Goal: Task Accomplishment & Management: Use online tool/utility

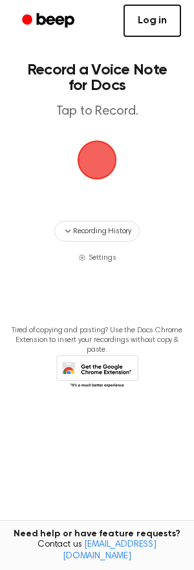
click at [136, 20] on link "Log in" at bounding box center [153, 21] width 58 height 32
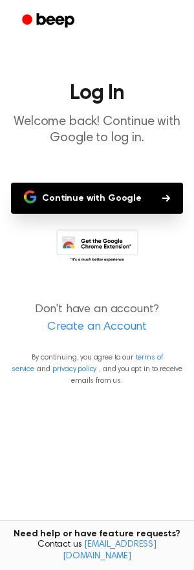
click at [85, 190] on button "Continue with Google" at bounding box center [97, 198] width 172 height 31
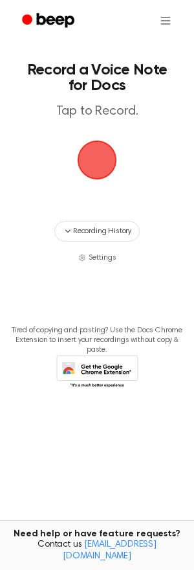
click at [107, 161] on span "button" at bounding box center [97, 160] width 36 height 36
click at [90, 166] on span "button" at bounding box center [97, 160] width 39 height 39
click at [96, 157] on span "button" at bounding box center [97, 160] width 36 height 36
click at [102, 159] on span "button" at bounding box center [97, 160] width 36 height 36
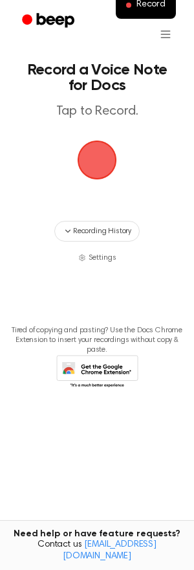
click at [103, 153] on span "button" at bounding box center [97, 160] width 36 height 36
click at [95, 156] on span "button" at bounding box center [97, 160] width 36 height 36
click at [107, 229] on span "Recording History" at bounding box center [102, 231] width 58 height 12
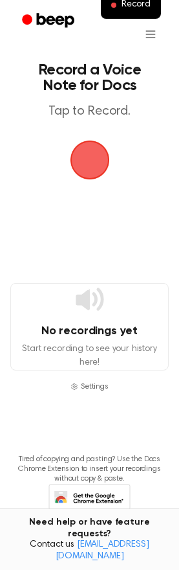
click at [102, 161] on span "button" at bounding box center [90, 160] width 36 height 36
click at [133, 12] on button "Record" at bounding box center [131, 5] width 60 height 27
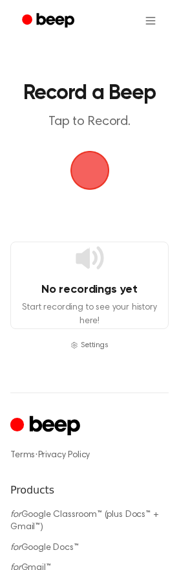
click at [102, 166] on span "button" at bounding box center [89, 170] width 39 height 39
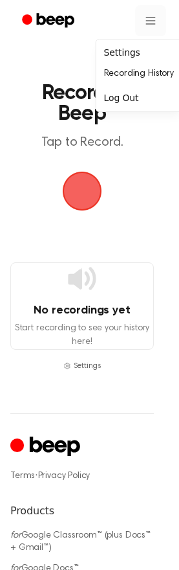
click at [149, 19] on html "Record a Beep Tap to Record. No recordings yet Start recording to see your hist…" at bounding box center [89, 517] width 179 height 1035
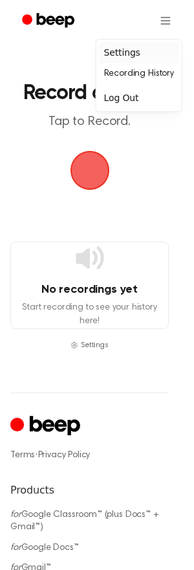
click at [127, 51] on div "Settings" at bounding box center [139, 52] width 80 height 21
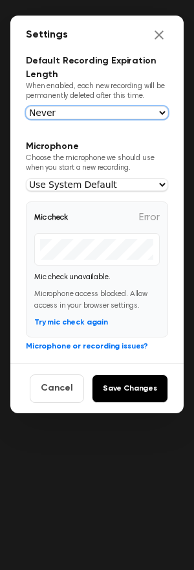
click at [87, 109] on select "Never In 1 Day In 1 Week In 1 Month In 1 Year" at bounding box center [97, 112] width 142 height 13
select select "1_year"
click at [26, 106] on select "Never In 1 Day In 1 Week In 1 Month In 1 Year" at bounding box center [97, 112] width 142 height 13
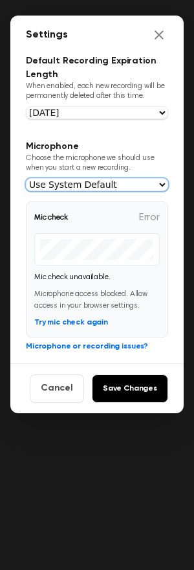
click at [95, 190] on select "Use System Default Microphone Array (Realtek(R) Audio) Headset Microphone (Ocul…" at bounding box center [97, 184] width 142 height 13
click at [26, 179] on select "Use System Default Microphone Array (Realtek(R) Audio) Headset Microphone (Ocul…" at bounding box center [97, 184] width 142 height 13
click at [65, 183] on select "Use System Default Microphone Array (Realtek(R) Audio) Headset Microphone (Ocul…" at bounding box center [97, 184] width 142 height 13
click at [26, 179] on select "Use System Default Microphone Array (Realtek(R) Audio) Headset Microphone (Ocul…" at bounding box center [97, 184] width 142 height 13
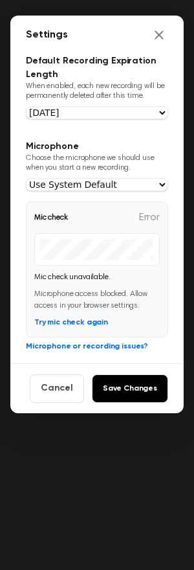
click at [62, 221] on span "Mic check" at bounding box center [51, 218] width 34 height 12
click at [93, 172] on p "Choose the microphone we should use when you start a new recording." at bounding box center [97, 162] width 142 height 19
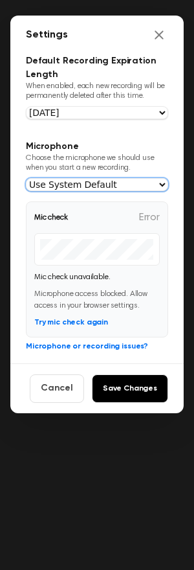
click at [98, 180] on select "Use System Default Microphone Array (Realtek(R) Audio) Headset Microphone (Ocul…" at bounding box center [97, 184] width 142 height 13
click at [26, 179] on select "Use System Default Microphone Array (Realtek(R) Audio) Headset Microphone (Ocul…" at bounding box center [97, 184] width 142 height 13
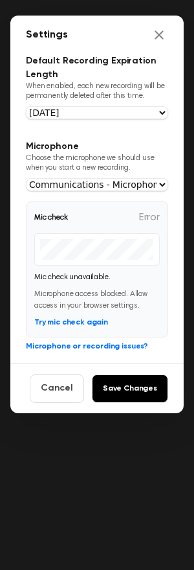
click at [62, 214] on span "Mic check" at bounding box center [51, 218] width 34 height 12
click at [87, 314] on div "Mic check Error Mic check unavailable. Microphone access blocked. Allow access …" at bounding box center [97, 269] width 142 height 136
click at [95, 324] on button "Try mic check again" at bounding box center [71, 323] width 74 height 12
click at [133, 173] on p "Choose the microphone we should use when you start a new recording." at bounding box center [97, 162] width 142 height 19
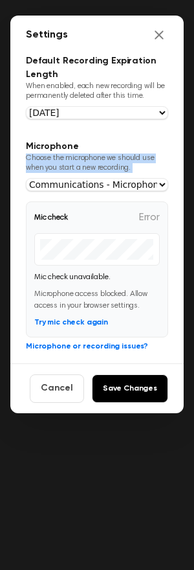
click at [133, 173] on p "Choose the microphone we should use when you start a new recording." at bounding box center [97, 162] width 142 height 19
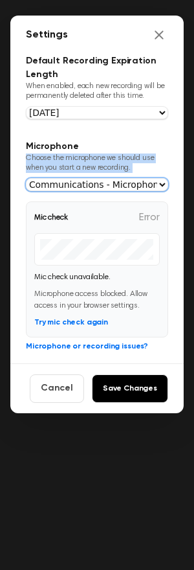
click at [137, 186] on select "Use System Default Microphone Array (Realtek(R) Audio) Headset Microphone (Ocul…" at bounding box center [97, 184] width 142 height 13
select select "default"
click at [26, 179] on select "Use System Default Microphone Array (Realtek(R) Audio) Headset Microphone (Ocul…" at bounding box center [97, 184] width 142 height 13
